Goal: Task Accomplishment & Management: Use online tool/utility

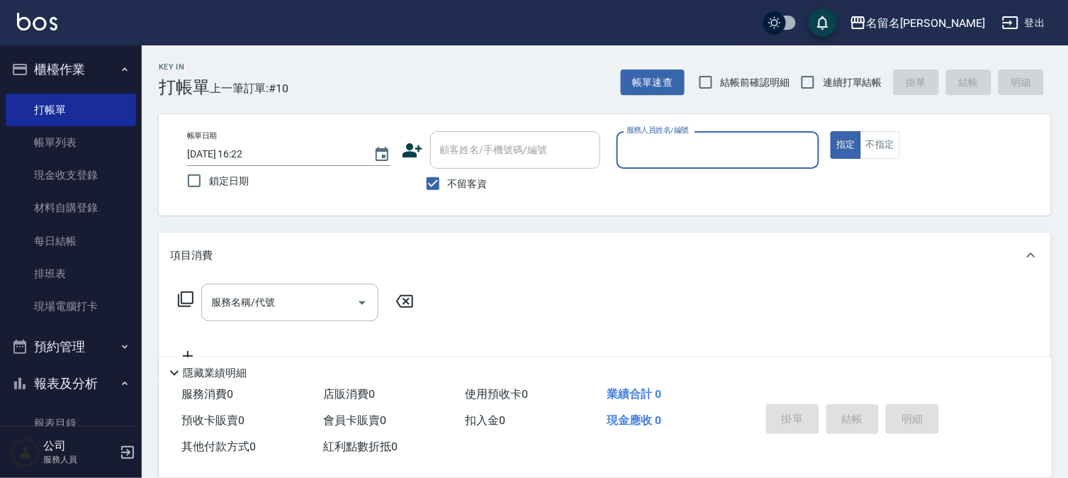
click at [666, 152] on input "服務人員姓名/編號" at bounding box center [718, 149] width 191 height 25
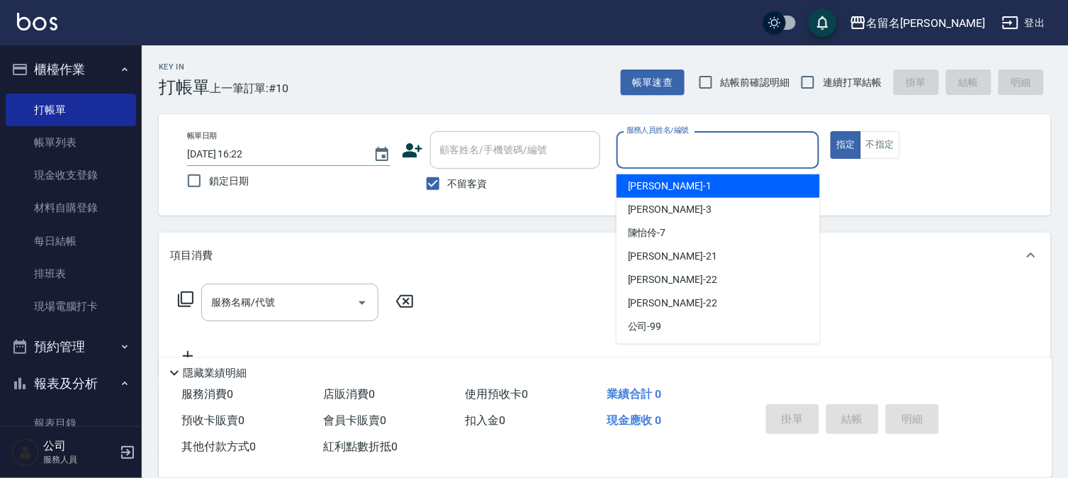
click at [660, 184] on span "[PERSON_NAME]-1" at bounding box center [670, 186] width 84 height 15
type input "[PERSON_NAME]-1"
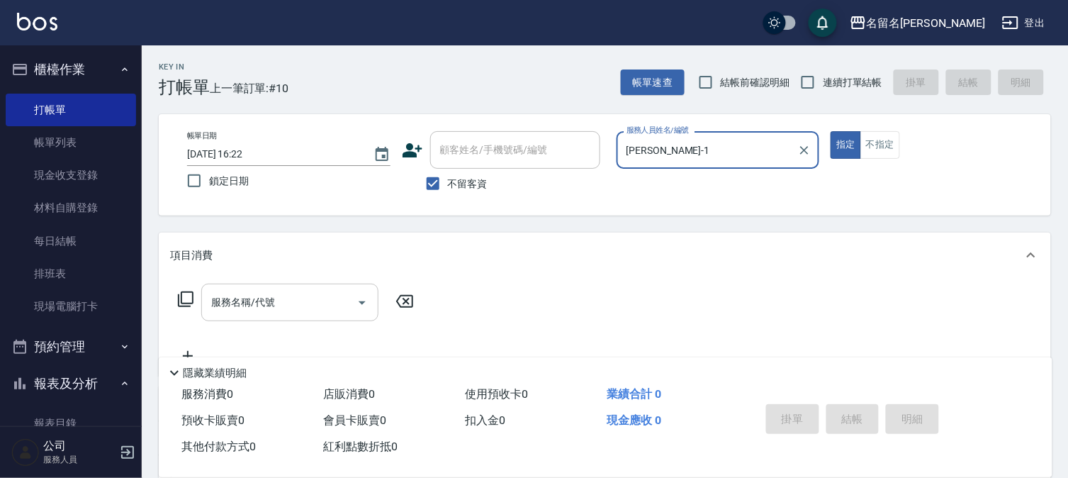
click at [209, 309] on input "服務名稱/代號" at bounding box center [279, 302] width 143 height 25
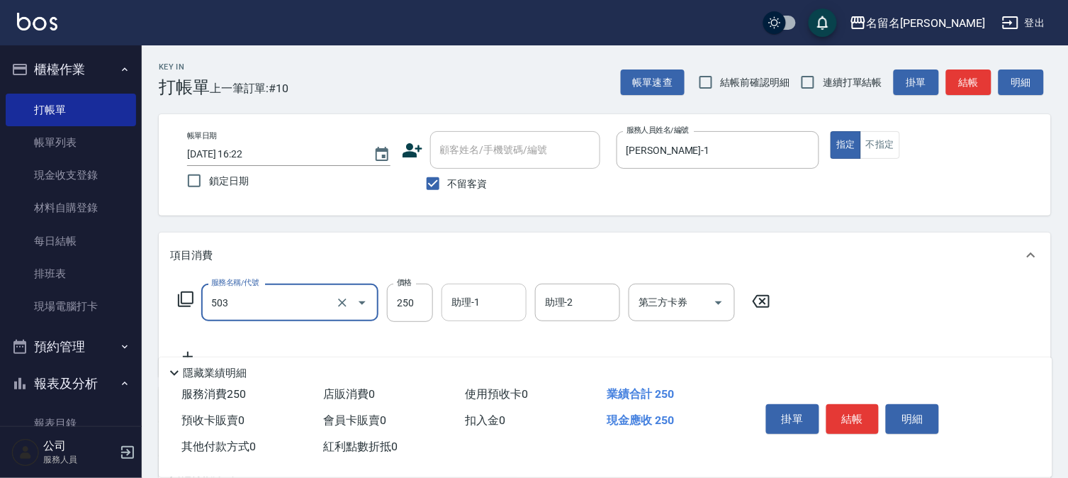
type input "指定洗髮(503)"
click at [496, 294] on input "助理-1" at bounding box center [484, 302] width 72 height 25
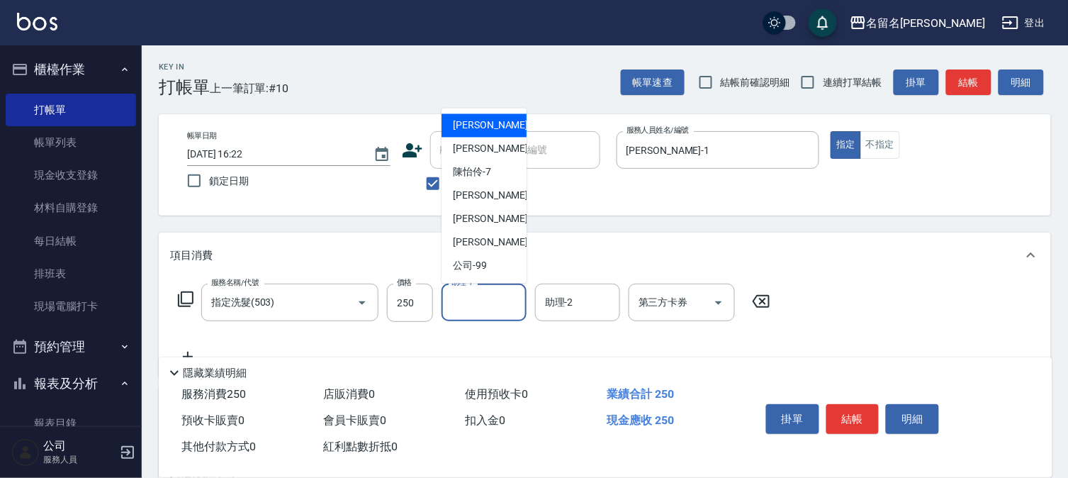
click at [463, 123] on span "[PERSON_NAME]-1" at bounding box center [495, 125] width 84 height 15
type input "[PERSON_NAME]-1"
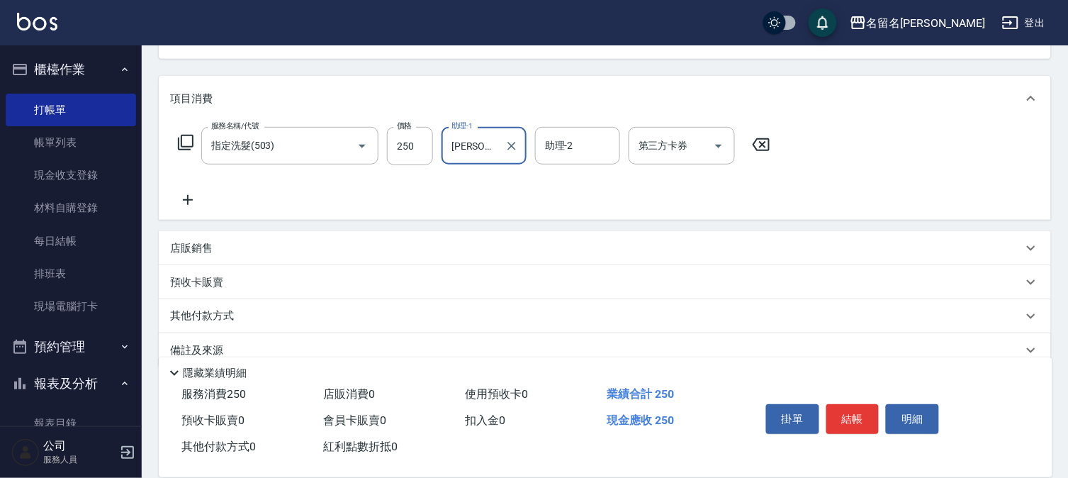
scroll to position [157, 0]
click at [187, 204] on icon at bounding box center [187, 199] width 35 height 17
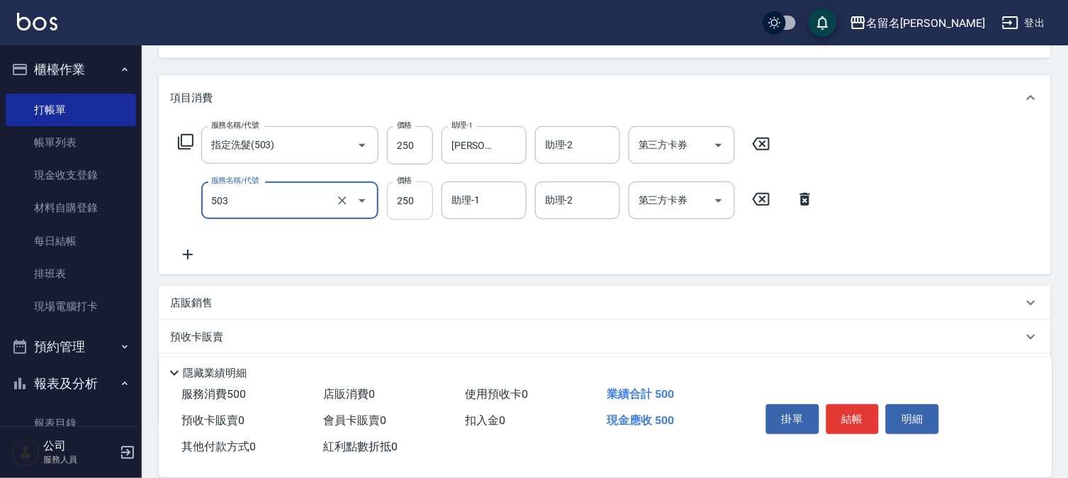
type input "指定洗髮(503)"
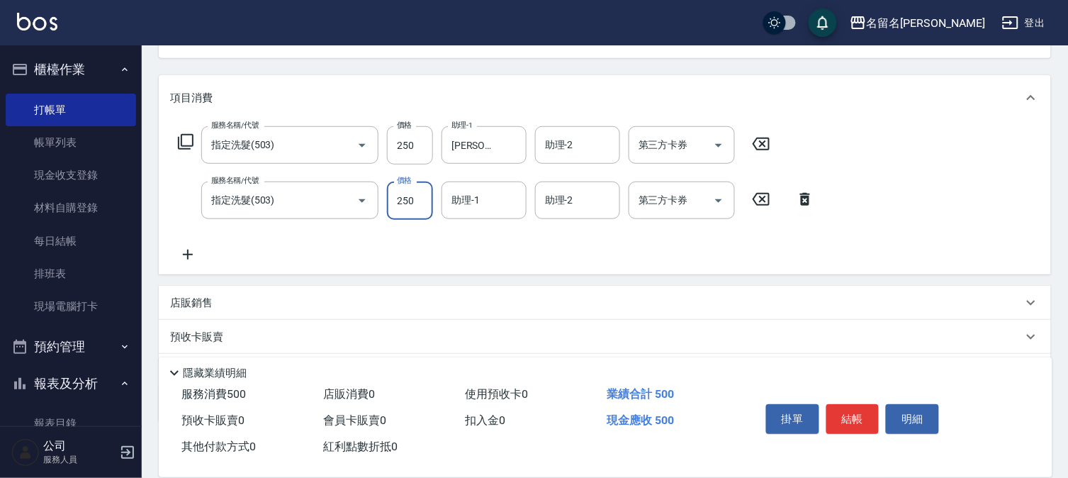
drag, startPoint x: 404, startPoint y: 203, endPoint x: 395, endPoint y: 203, distance: 9.2
click at [404, 203] on input "250" at bounding box center [410, 200] width 46 height 38
type input "220"
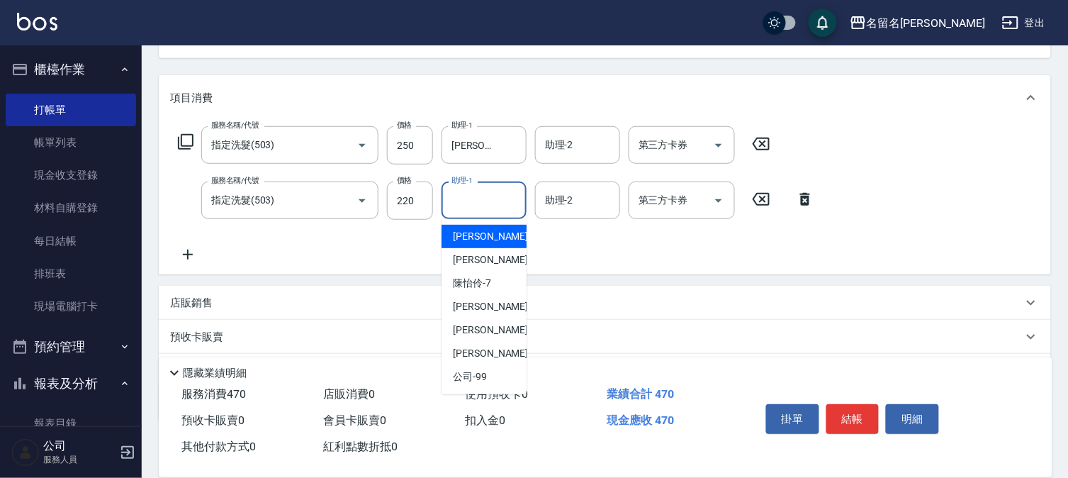
click at [480, 206] on input "助理-1" at bounding box center [484, 200] width 72 height 25
click at [479, 234] on span "[PERSON_NAME]-1" at bounding box center [495, 236] width 84 height 15
type input "[PERSON_NAME]-1"
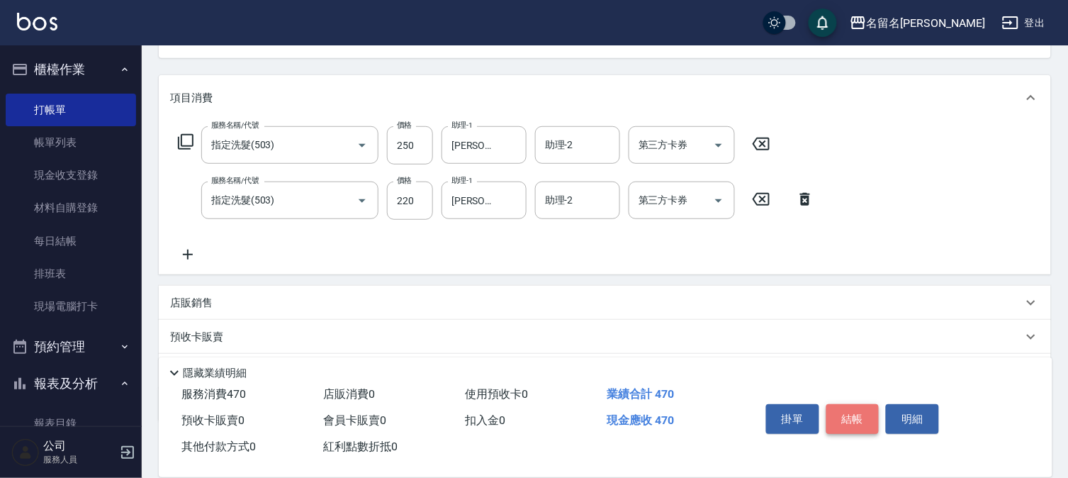
click at [858, 407] on button "結帳" at bounding box center [852, 419] width 53 height 30
